Goal: Register for event/course

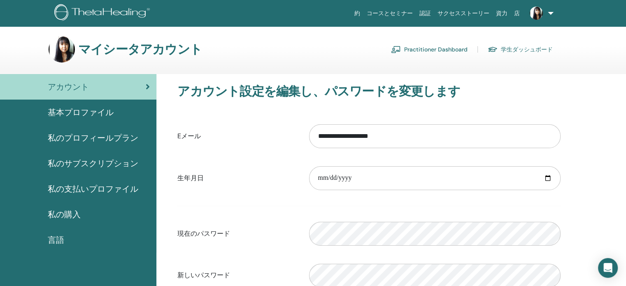
click at [63, 136] on span "私のプロフィールプラン" at bounding box center [93, 138] width 91 height 12
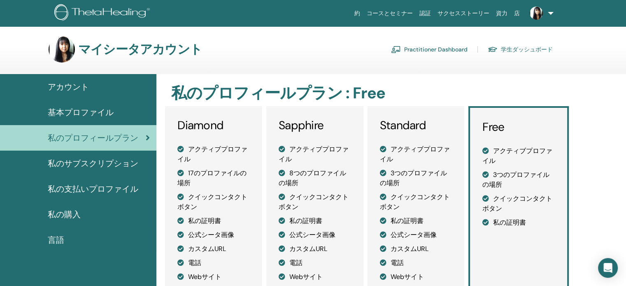
click at [77, 164] on span "私のサブスクリプション" at bounding box center [93, 163] width 91 height 12
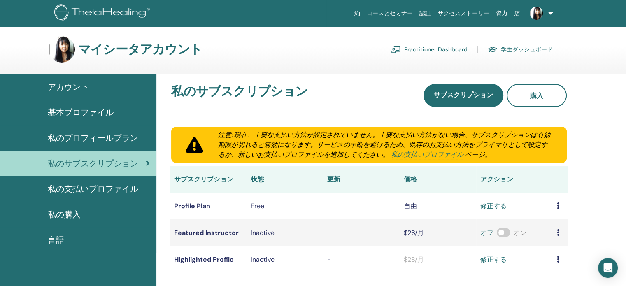
click at [76, 88] on span "アカウント" at bounding box center [68, 87] width 41 height 12
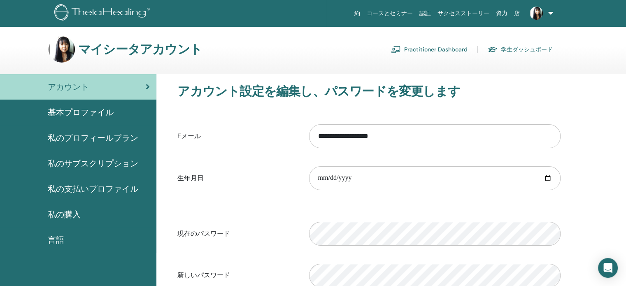
click at [532, 8] on link at bounding box center [541, 13] width 34 height 26
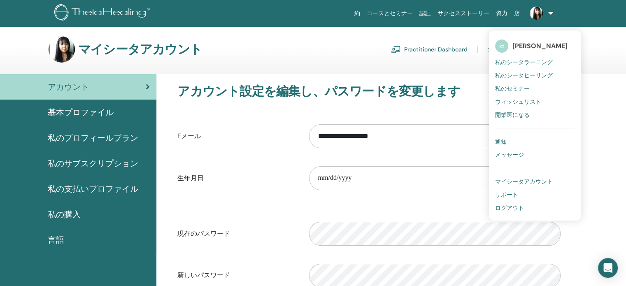
click at [515, 192] on span "サポート" at bounding box center [507, 194] width 23 height 7
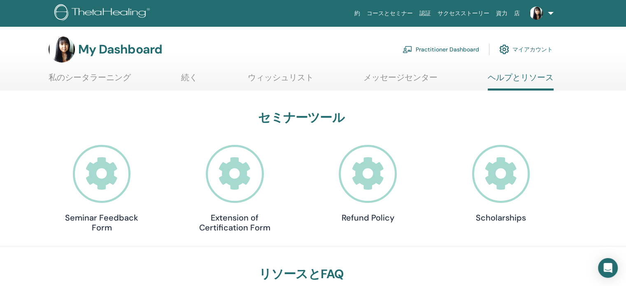
click at [537, 11] on img at bounding box center [536, 13] width 13 height 13
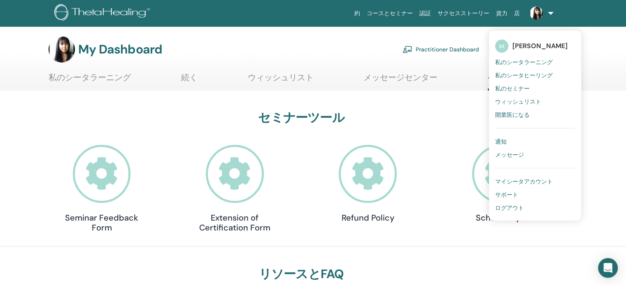
click at [538, 49] on span "[PERSON_NAME]" at bounding box center [540, 46] width 55 height 9
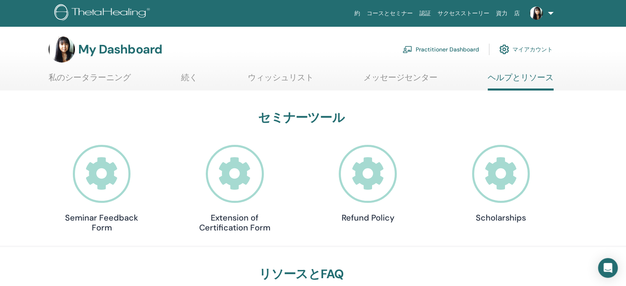
click at [536, 46] on link "マイアカウント" at bounding box center [527, 49] width 54 height 18
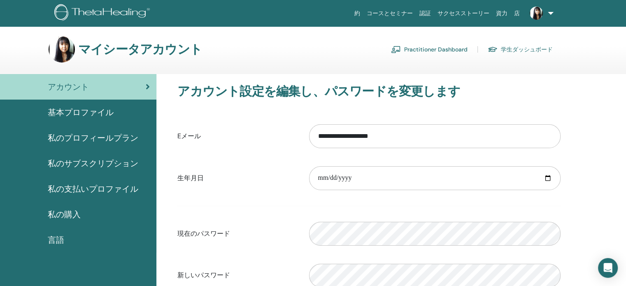
click at [533, 11] on img at bounding box center [536, 13] width 13 height 13
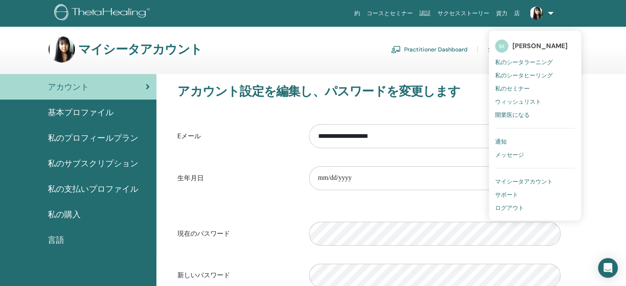
click at [531, 44] on span "[PERSON_NAME]" at bounding box center [540, 46] width 55 height 9
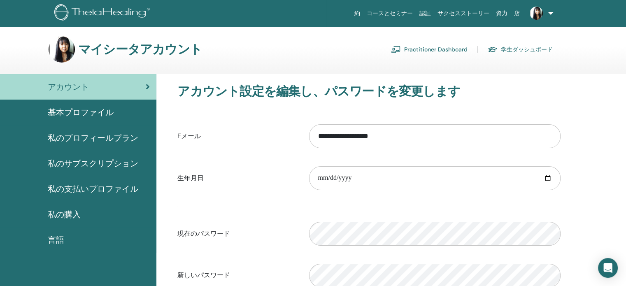
click at [535, 8] on img at bounding box center [536, 13] width 13 height 13
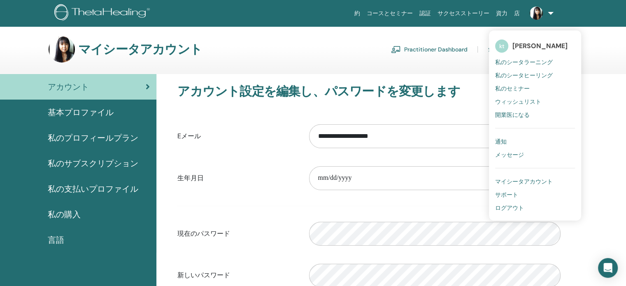
click at [533, 179] on span "マイシータアカウント" at bounding box center [525, 181] width 58 height 7
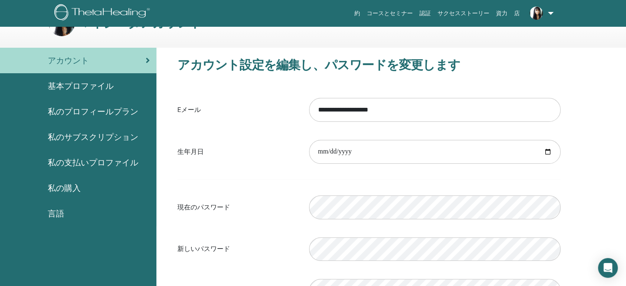
scroll to position [41, 0]
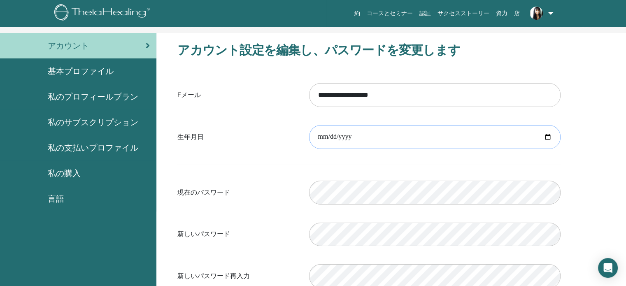
click at [449, 134] on input "**********" at bounding box center [435, 137] width 252 height 24
click at [489, 94] on input "**********" at bounding box center [435, 95] width 252 height 24
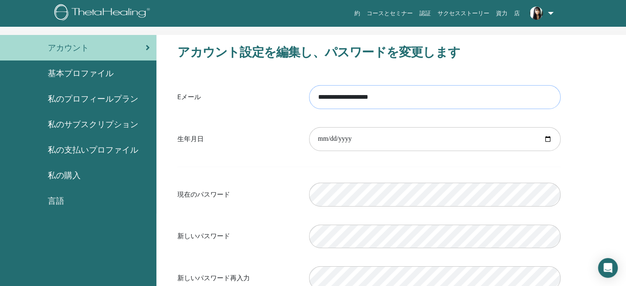
scroll to position [0, 0]
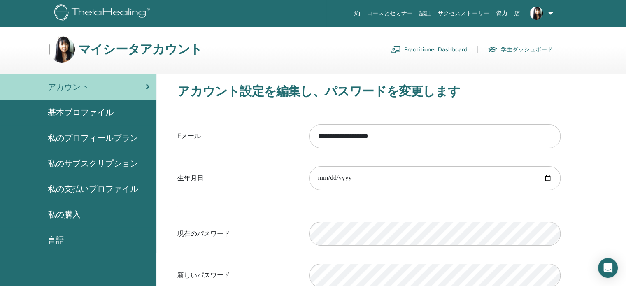
click at [414, 11] on link "コースとセミナー" at bounding box center [390, 13] width 53 height 15
click at [143, 85] on div "アカウント" at bounding box center [78, 87] width 143 height 12
click at [505, 10] on link "資力" at bounding box center [502, 13] width 18 height 15
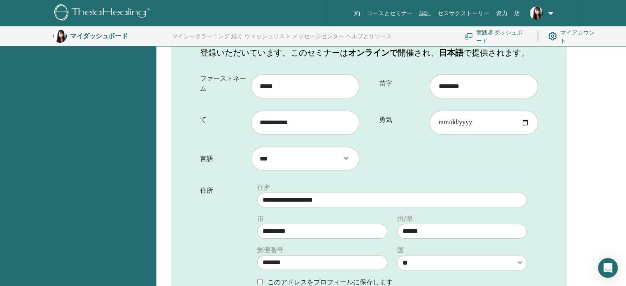
scroll to position [226, 0]
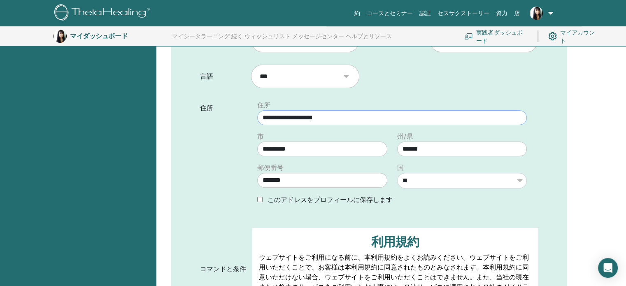
click at [334, 118] on input "**********" at bounding box center [392, 117] width 270 height 15
type input "*"
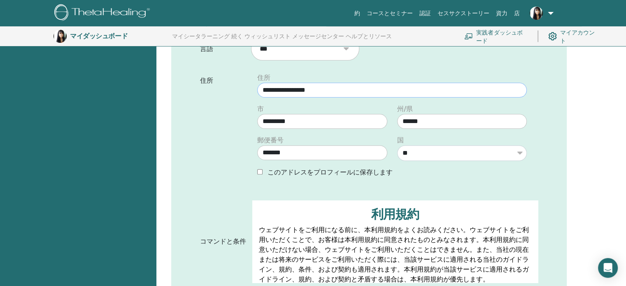
scroll to position [267, 0]
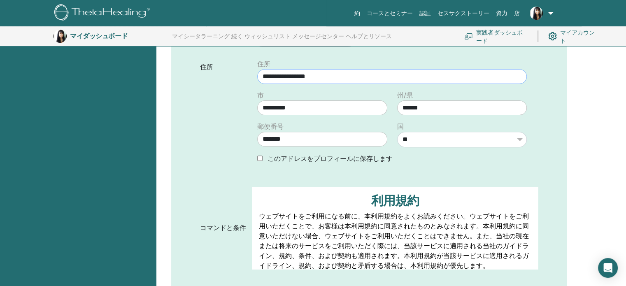
click at [292, 75] on input "**********" at bounding box center [392, 76] width 270 height 15
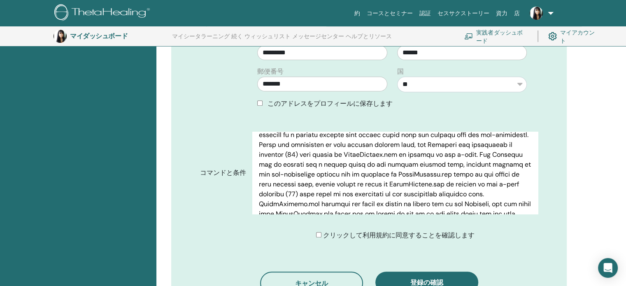
scroll to position [432, 0]
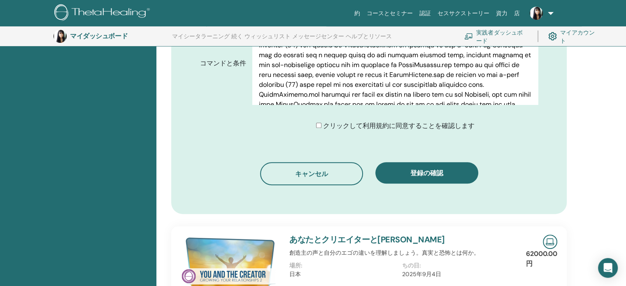
type input "**********"
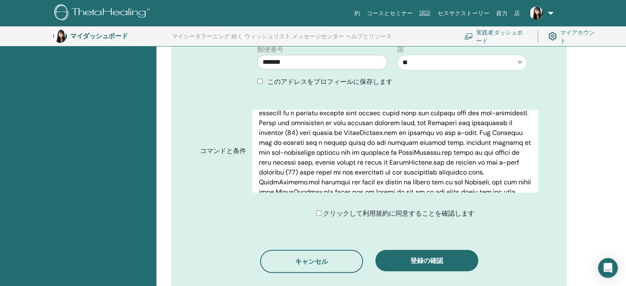
scroll to position [390, 0]
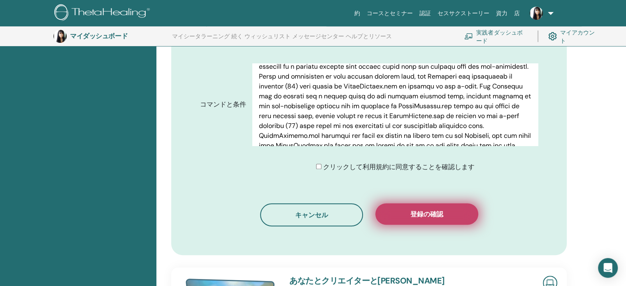
click at [416, 216] on font "登録の確認" at bounding box center [427, 214] width 33 height 9
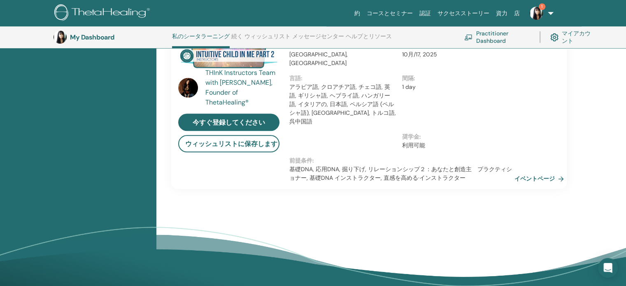
scroll to position [722, 0]
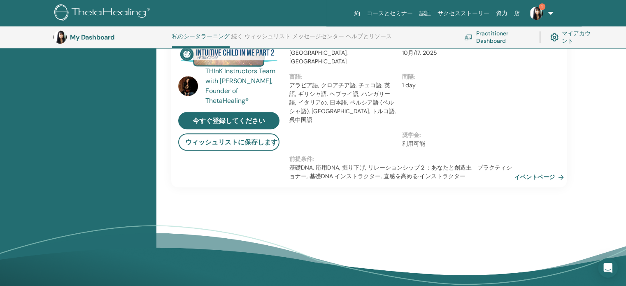
click at [542, 12] on img at bounding box center [536, 13] width 13 height 13
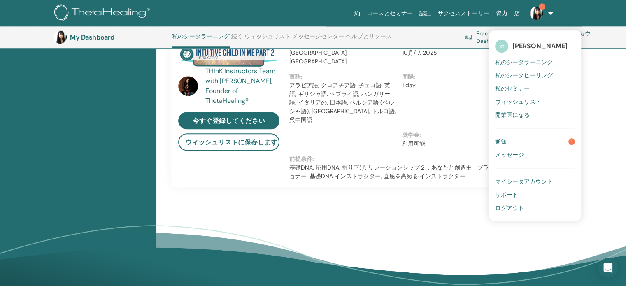
click at [542, 144] on link "通知 1" at bounding box center [536, 141] width 80 height 13
